Goal: Information Seeking & Learning: Learn about a topic

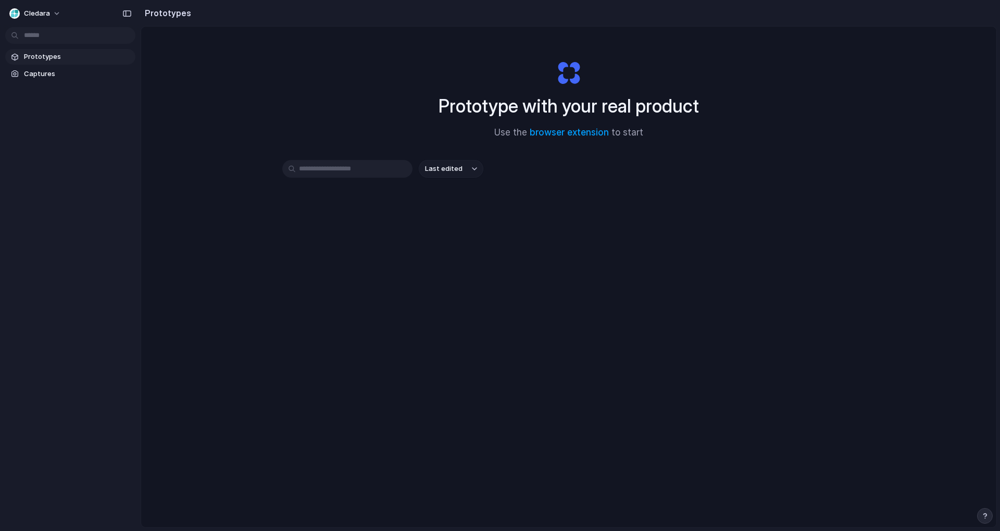
click at [569, 132] on link "browser extension" at bounding box center [569, 132] width 79 height 10
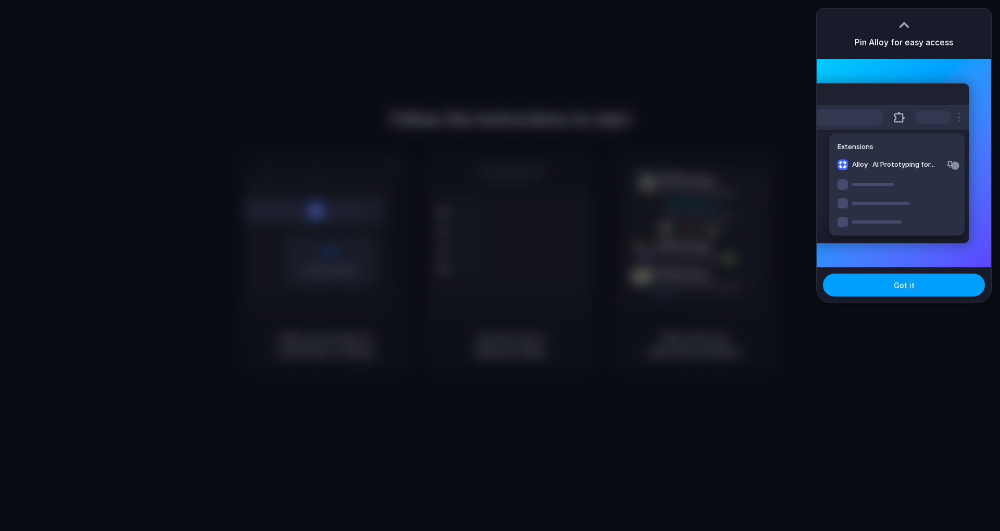
click at [907, 283] on span "Got it" at bounding box center [904, 285] width 21 height 11
